Goal: Information Seeking & Learning: Learn about a topic

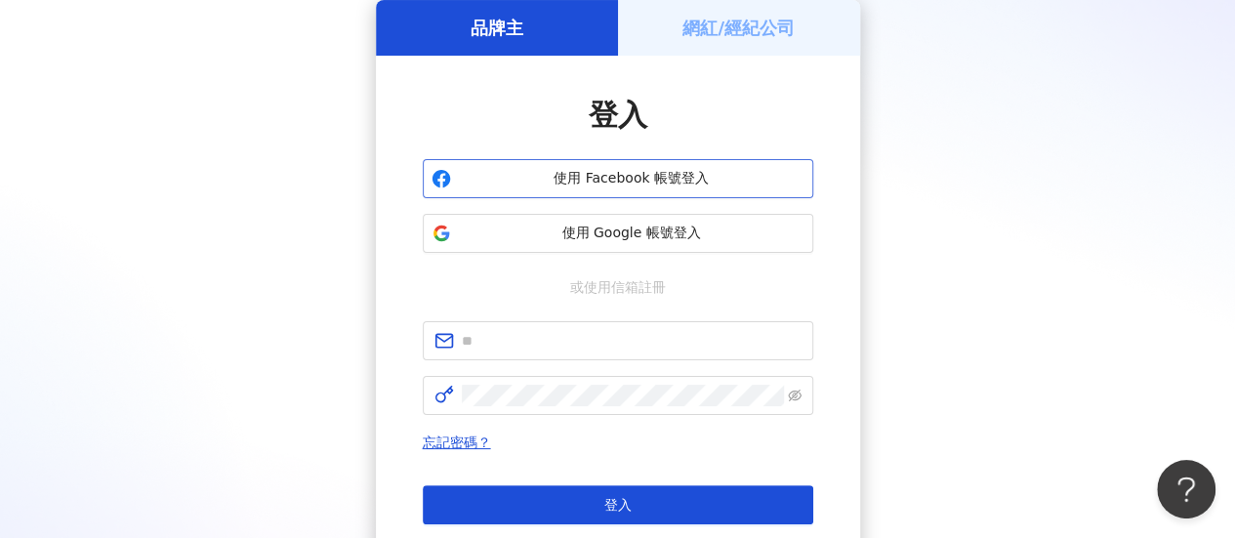
scroll to position [195, 0]
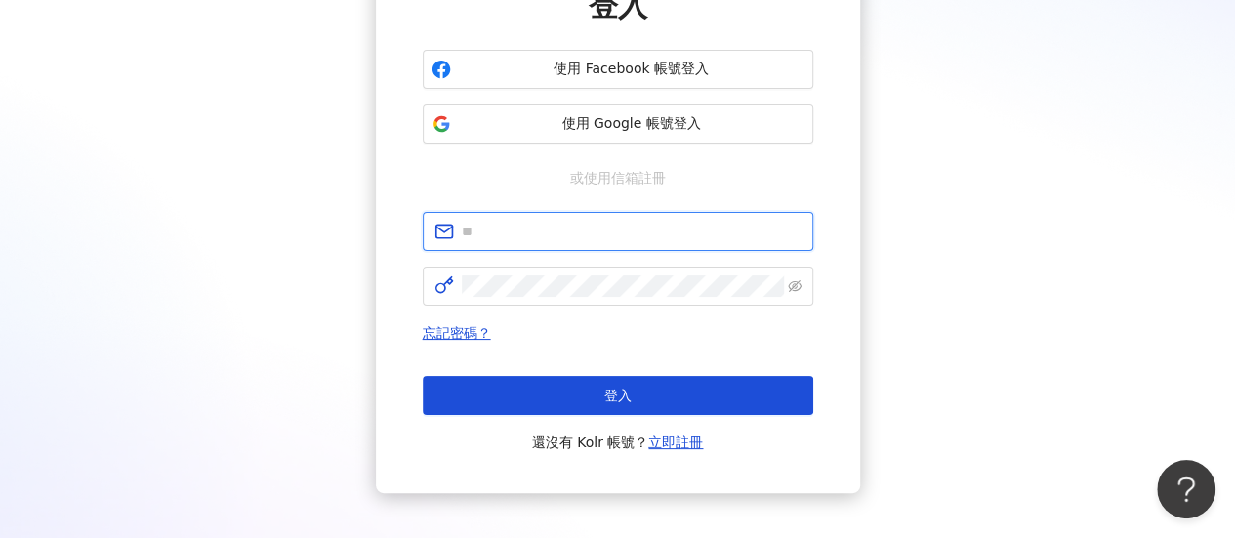
click at [630, 226] on input "text" at bounding box center [632, 231] width 340 height 21
type input "**********"
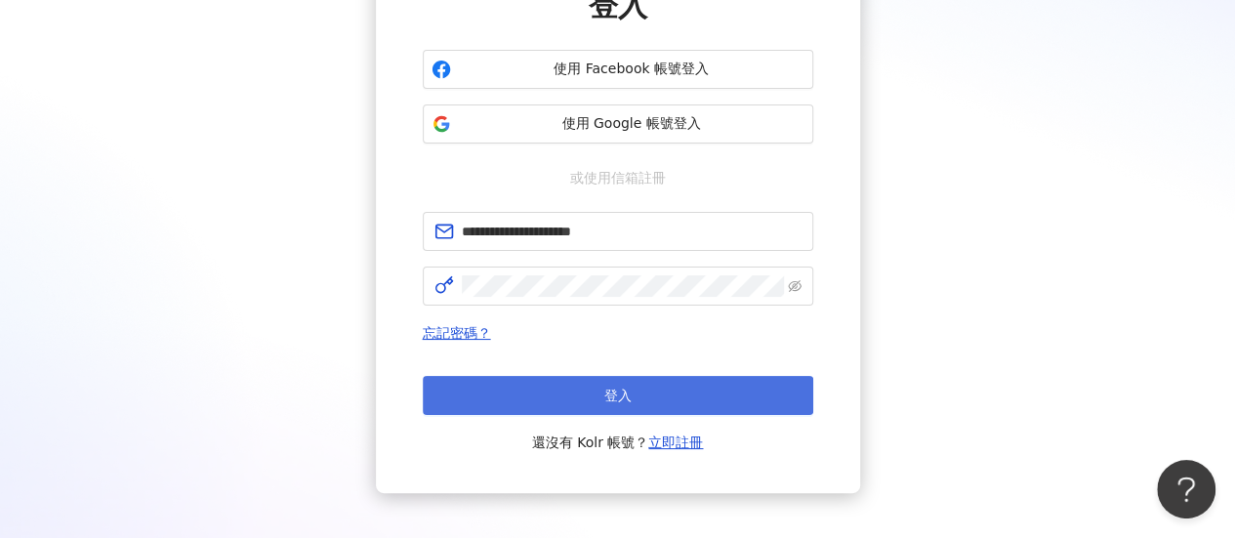
click at [554, 392] on button "登入" at bounding box center [618, 395] width 391 height 39
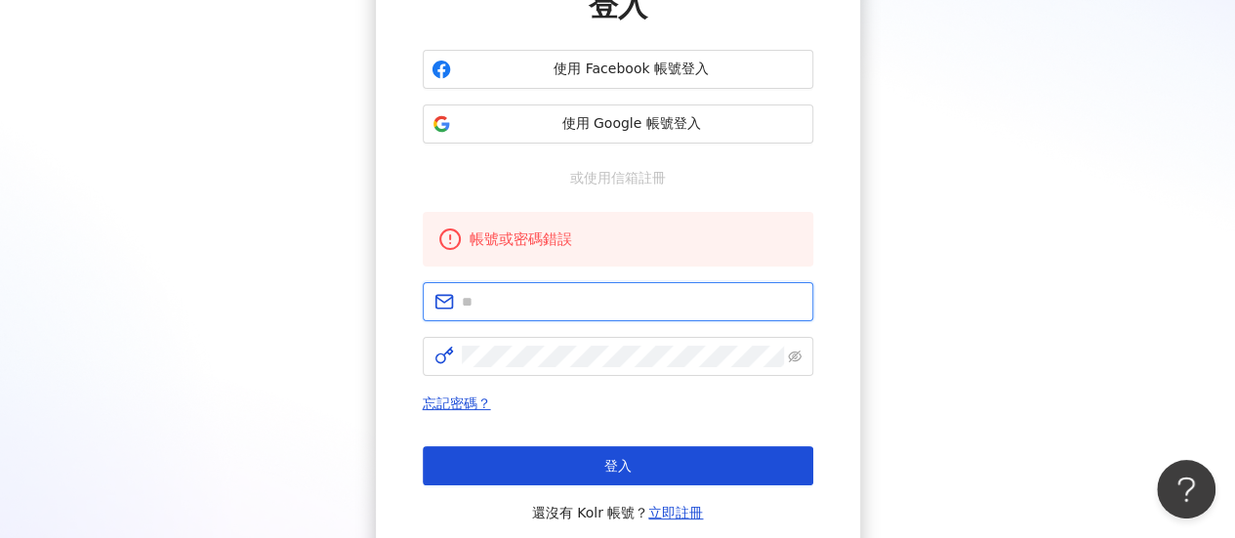
click at [576, 302] on input "text" at bounding box center [632, 301] width 340 height 21
type input "**********"
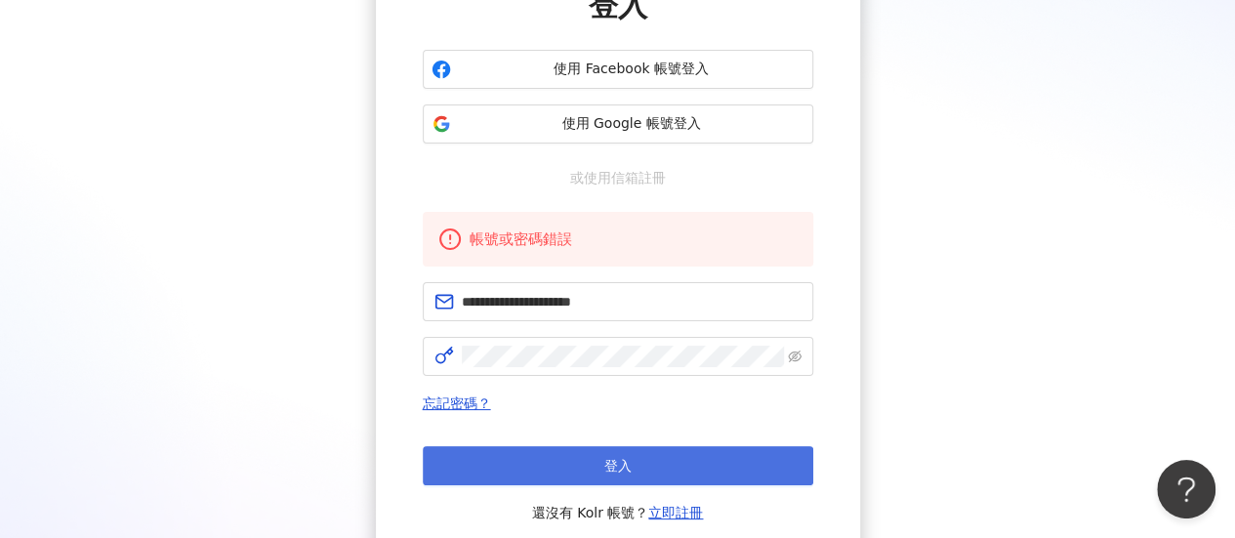
click at [580, 462] on button "登入" at bounding box center [618, 465] width 391 height 39
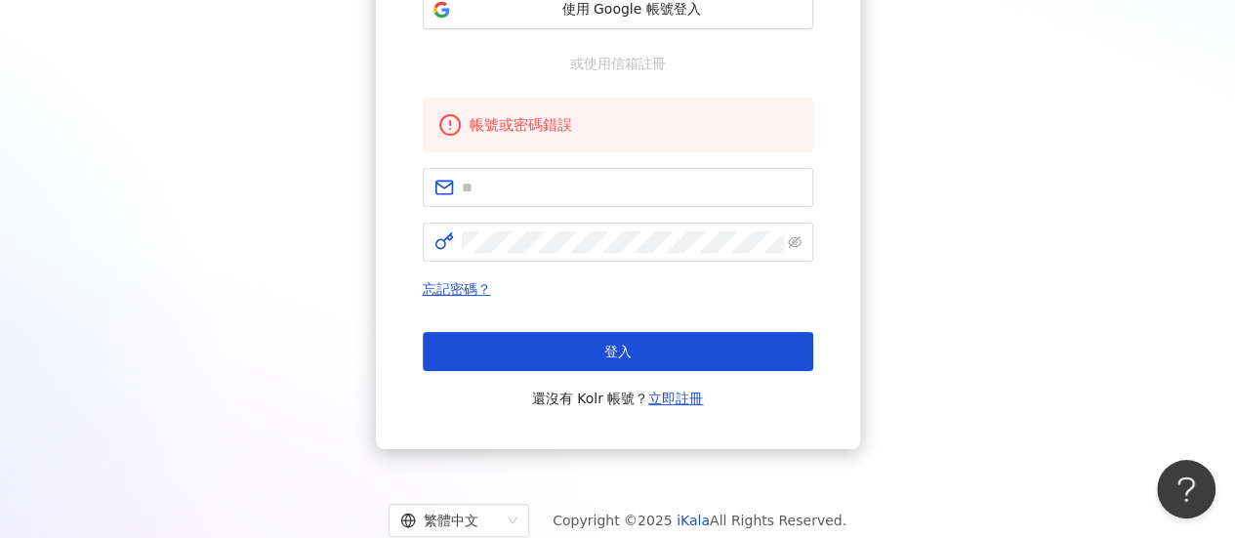
scroll to position [268, 0]
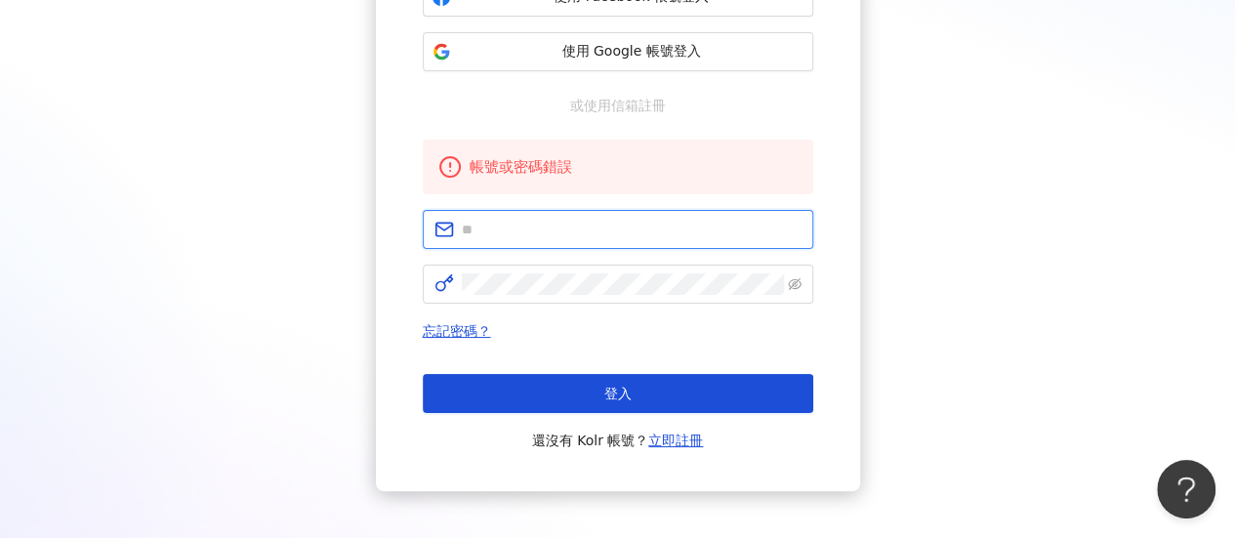
click at [488, 231] on input "text" at bounding box center [632, 229] width 340 height 21
type input "**********"
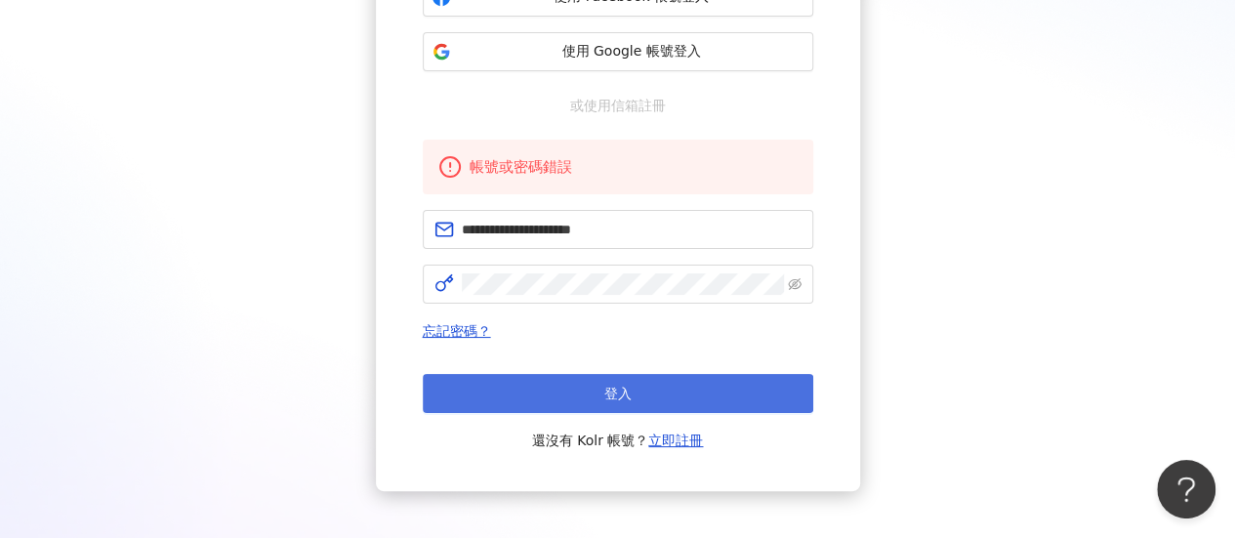
click at [526, 390] on button "登入" at bounding box center [618, 393] width 391 height 39
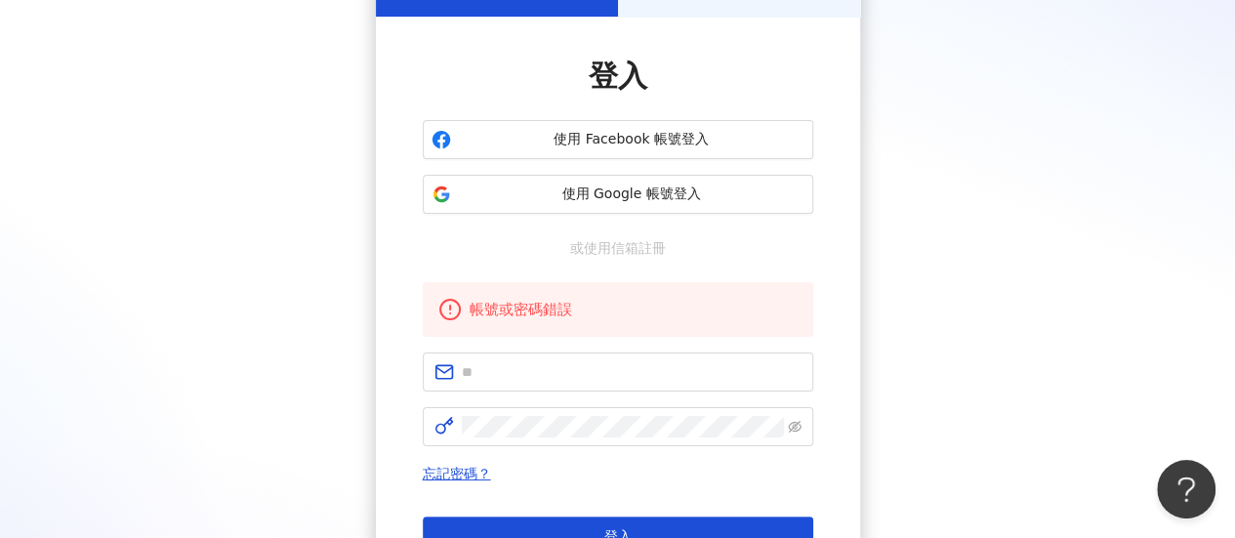
scroll to position [0, 0]
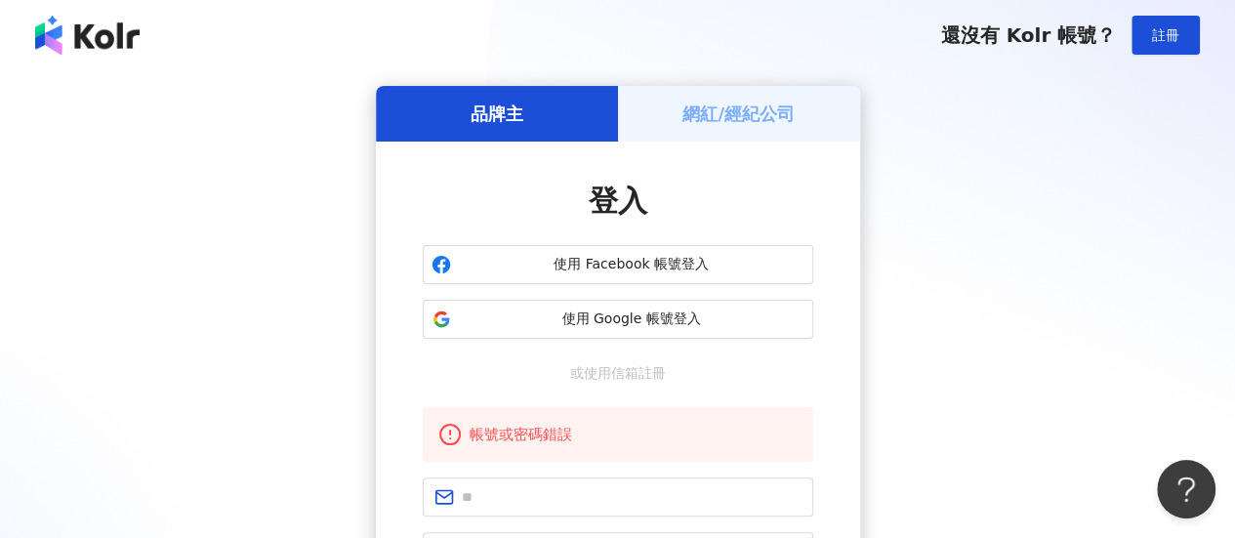
click at [709, 113] on h5 "網紅/經紀公司" at bounding box center [739, 114] width 112 height 24
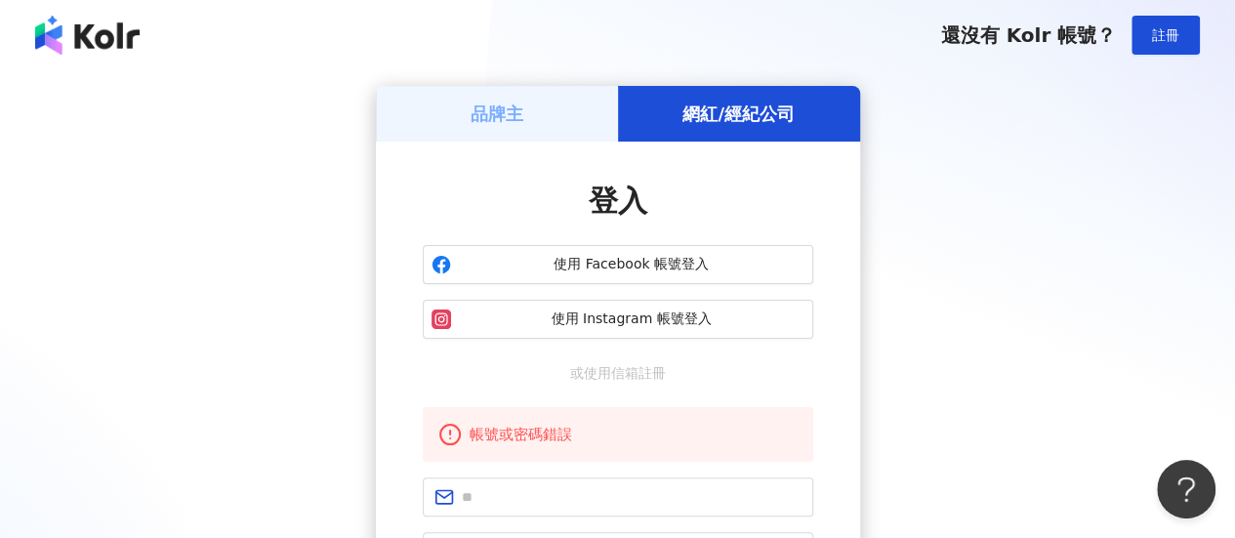
click at [486, 118] on h5 "品牌主" at bounding box center [497, 114] width 53 height 24
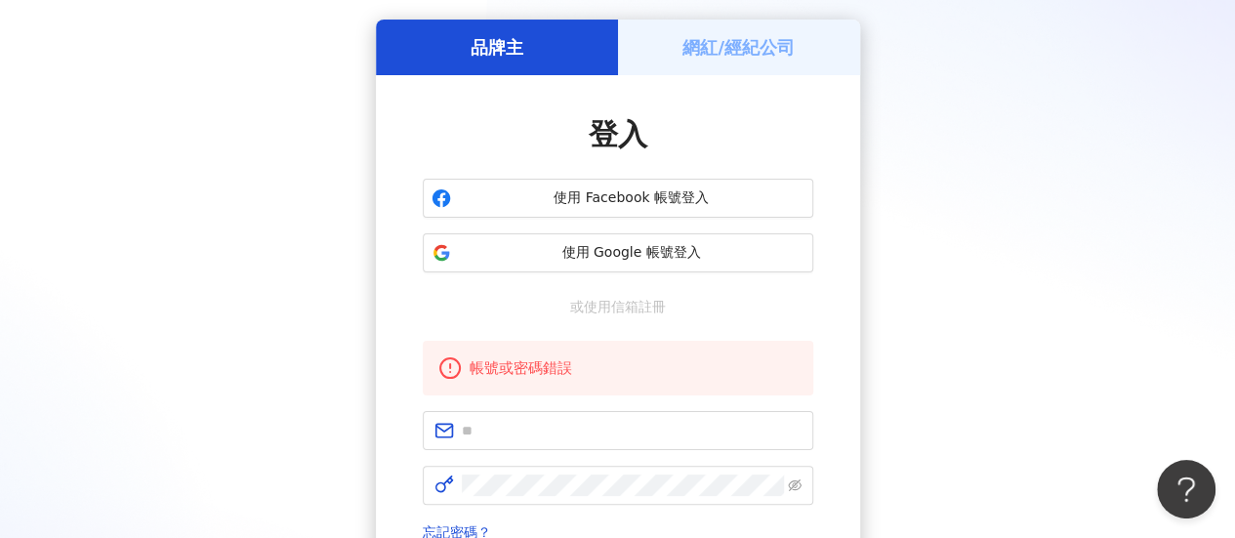
scroll to position [98, 0]
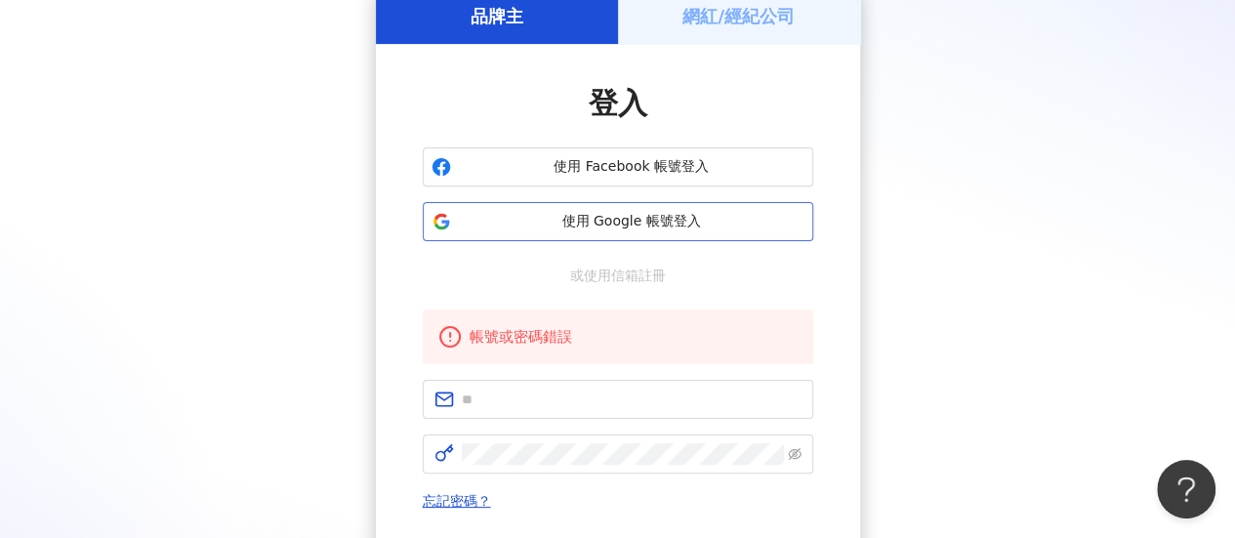
click at [789, 230] on span "使用 Google 帳號登入" at bounding box center [632, 222] width 346 height 20
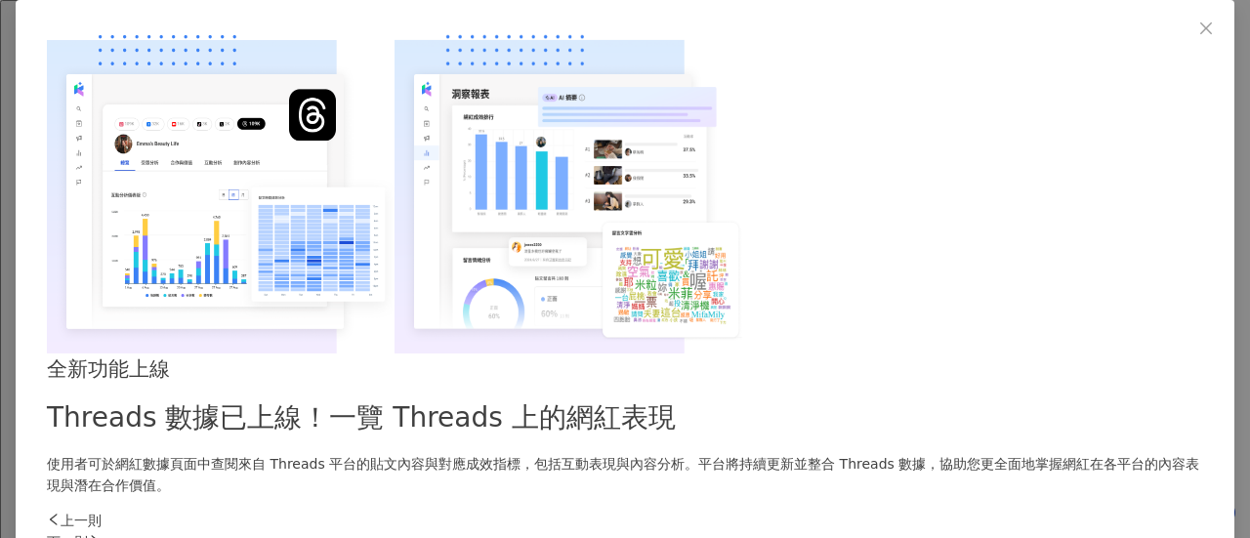
click at [959, 531] on div "下一則" at bounding box center [625, 541] width 1156 height 21
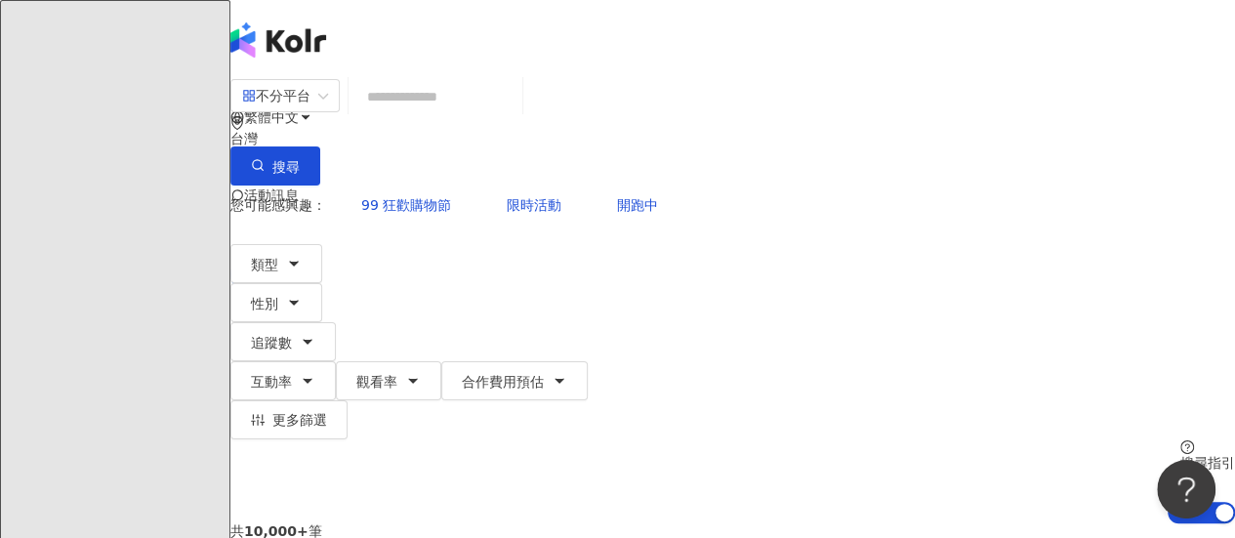
click at [283, 267] on icon at bounding box center [277, 274] width 14 height 14
click at [773, 30] on div "繁體中文 活動訊息 許" at bounding box center [732, 156] width 1005 height 312
click at [322, 283] on button "性別" at bounding box center [276, 302] width 92 height 39
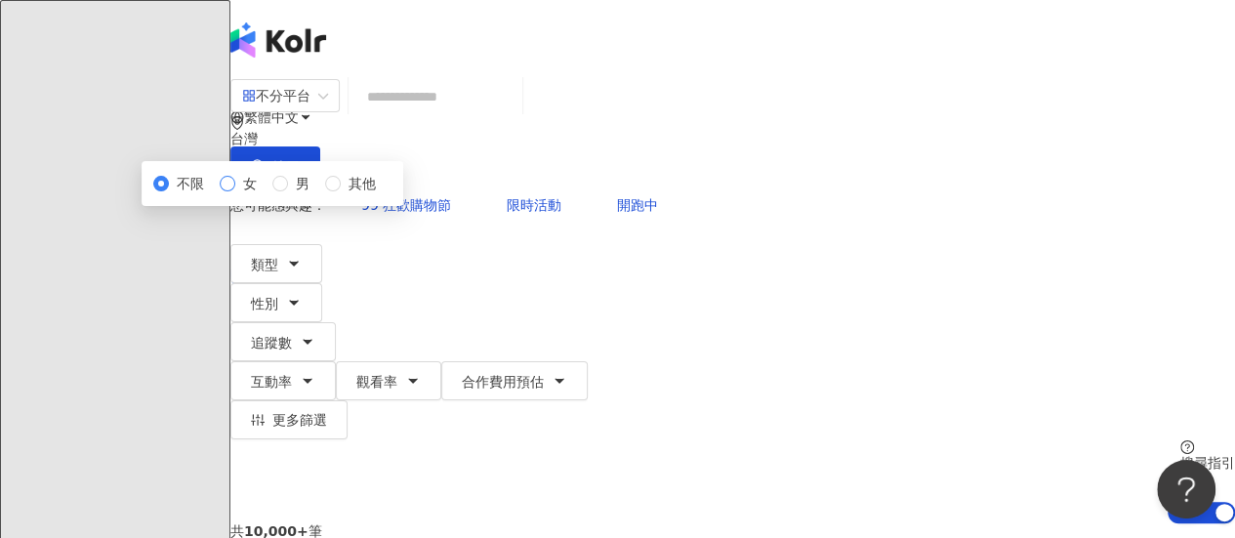
click at [265, 194] on span "女" at bounding box center [249, 183] width 29 height 21
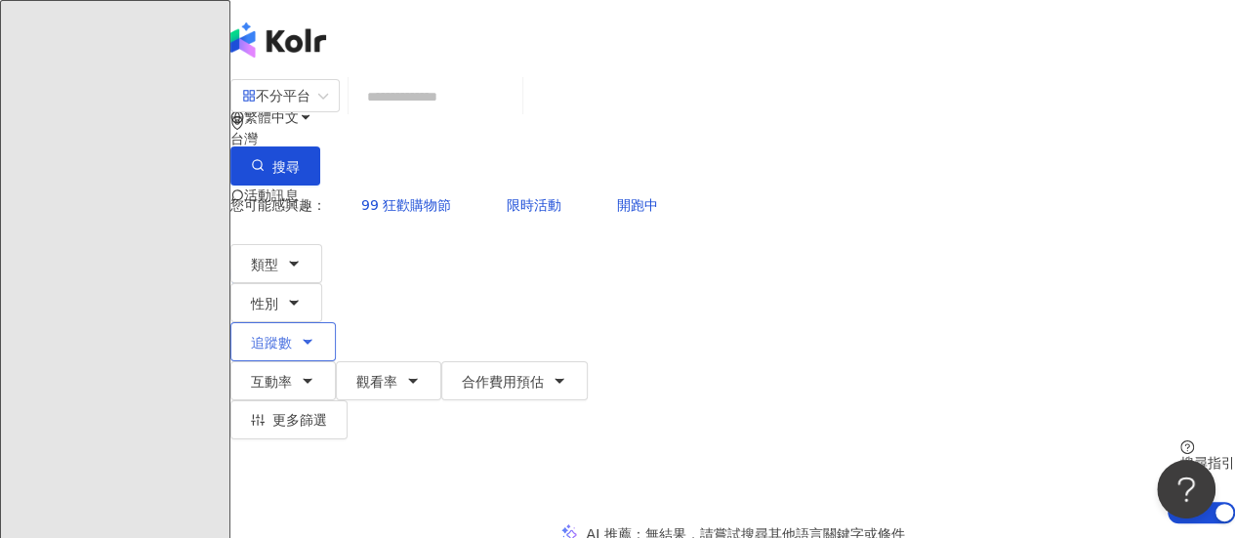
click at [336, 322] on button "追蹤數" at bounding box center [282, 341] width 105 height 39
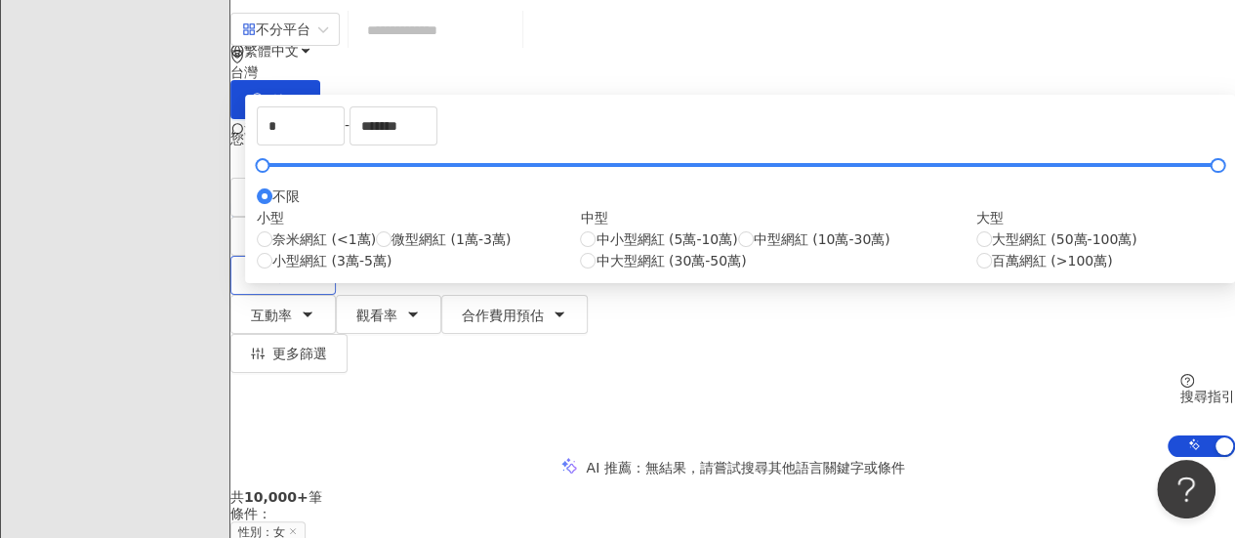
scroll to position [98, 0]
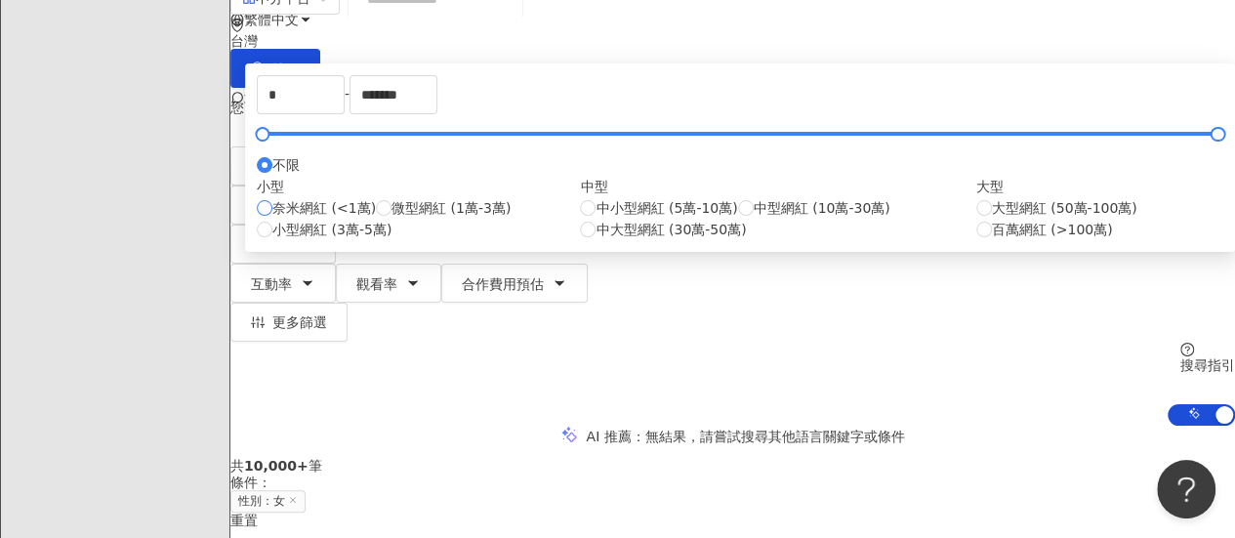
click at [376, 219] on span "奈米網紅 (<1萬)" at bounding box center [324, 207] width 104 height 21
type input "****"
